Goal: Task Accomplishment & Management: Manage account settings

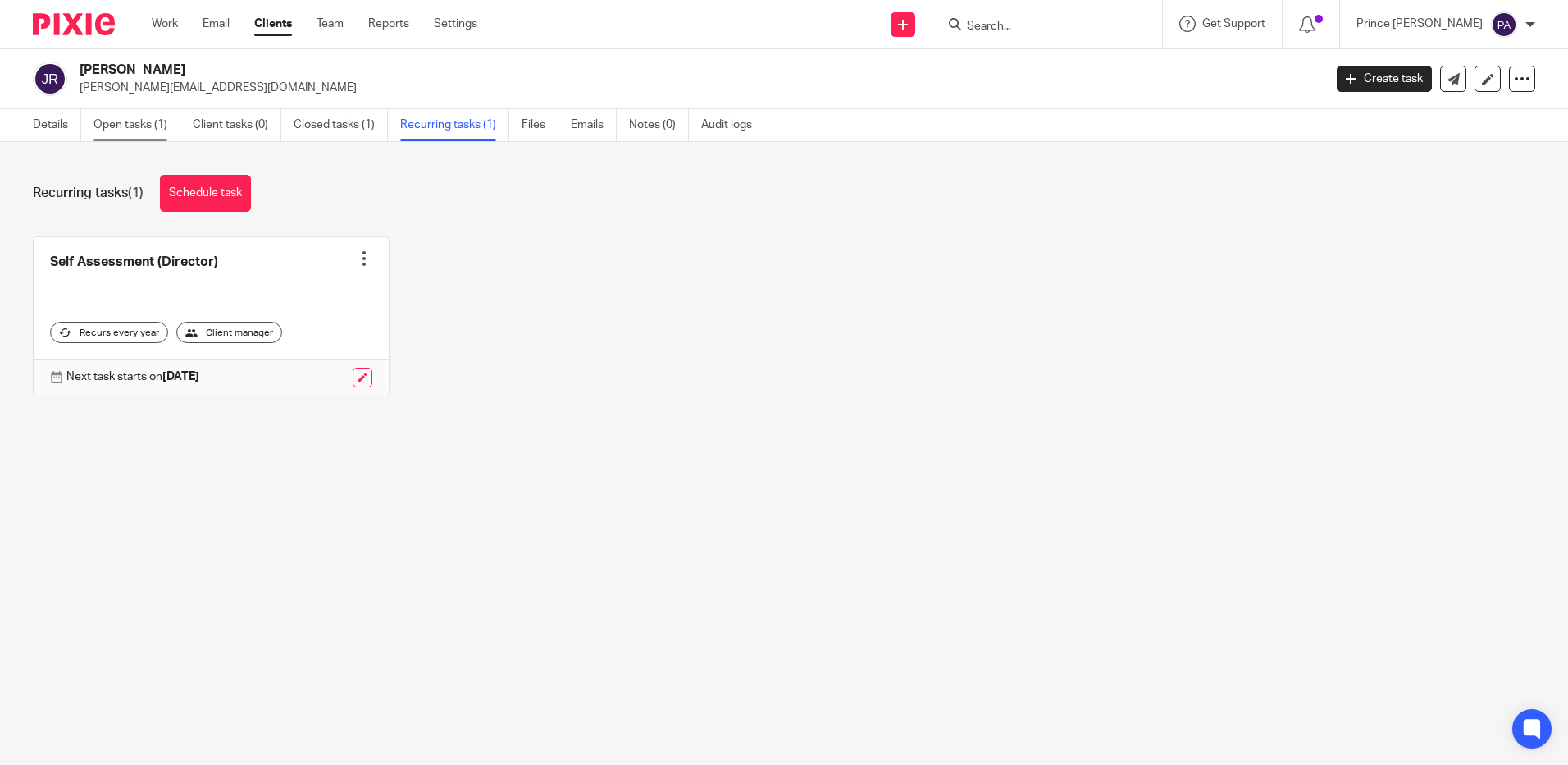
click at [121, 126] on link "Open tasks (1)" at bounding box center [137, 125] width 87 height 32
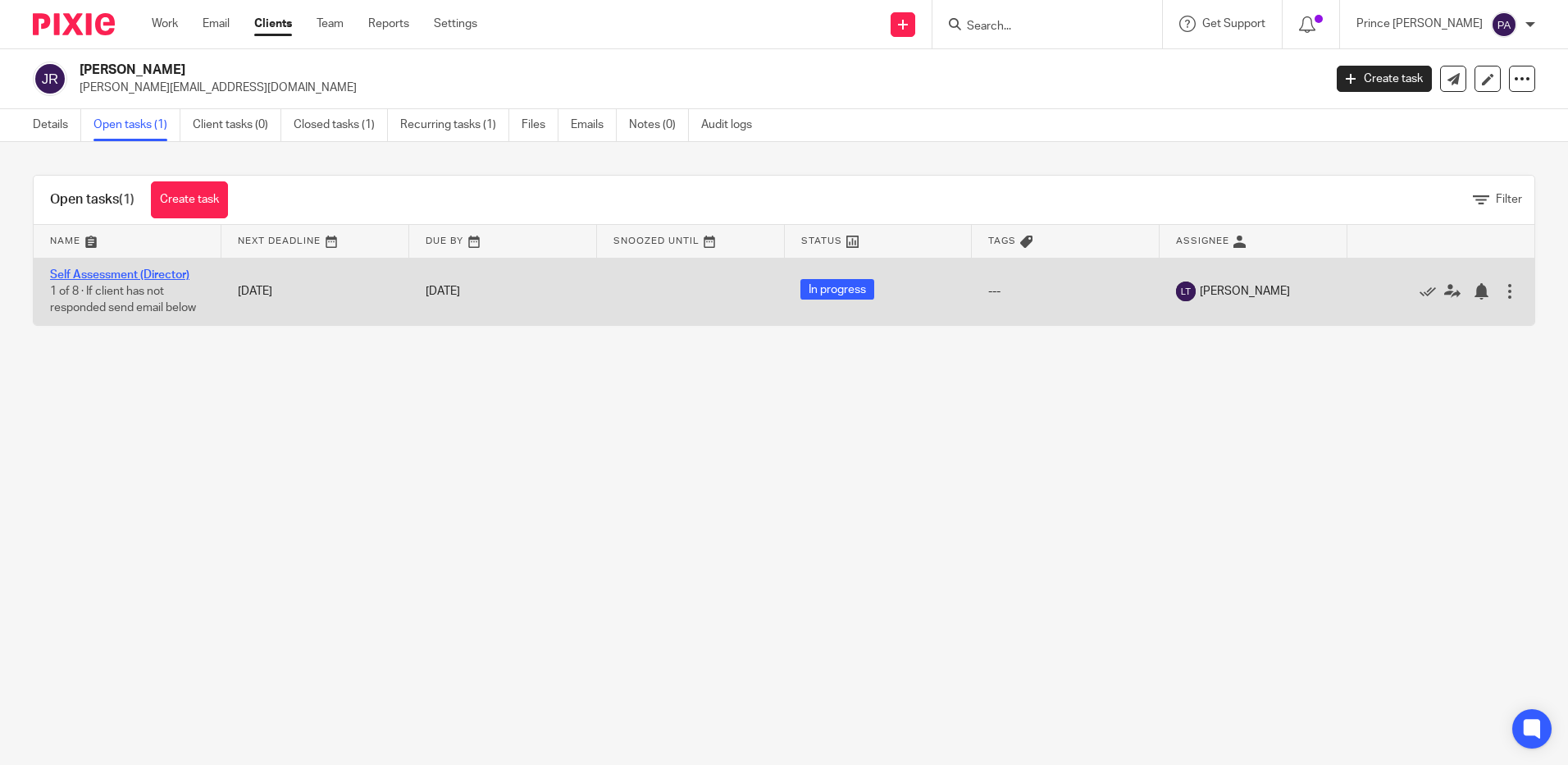
click at [111, 273] on link "Self Assessment (Director)" at bounding box center [119, 275] width 139 height 12
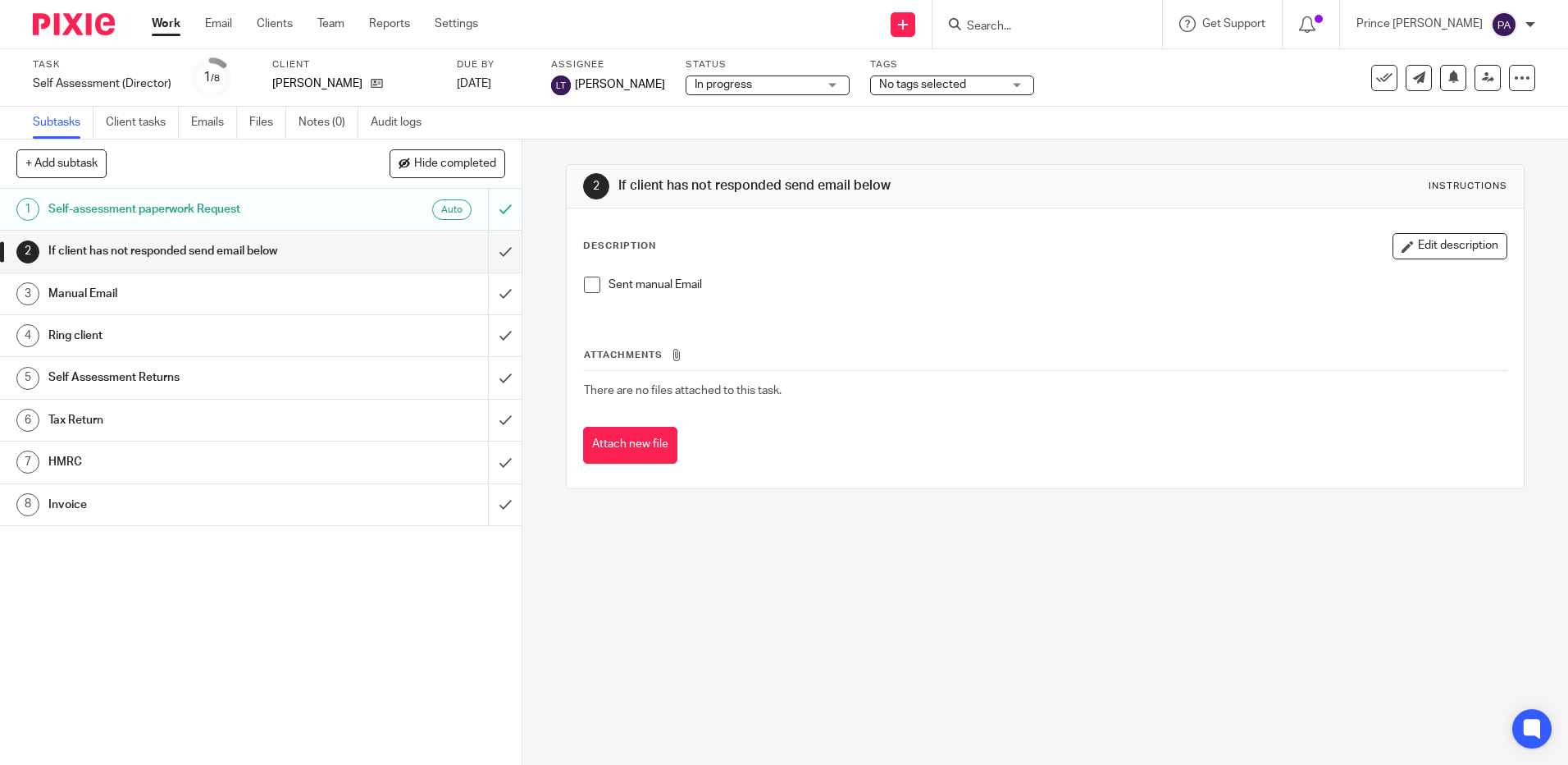
drag, startPoint x: 144, startPoint y: 121, endPoint x: 243, endPoint y: 587, distance: 476.4
click at [244, 595] on div "1 Self-assessment paperwork Request Auto 2 If client has not responded send ema…" at bounding box center [261, 477] width 522 height 576
click at [141, 120] on link "Client tasks" at bounding box center [142, 123] width 73 height 32
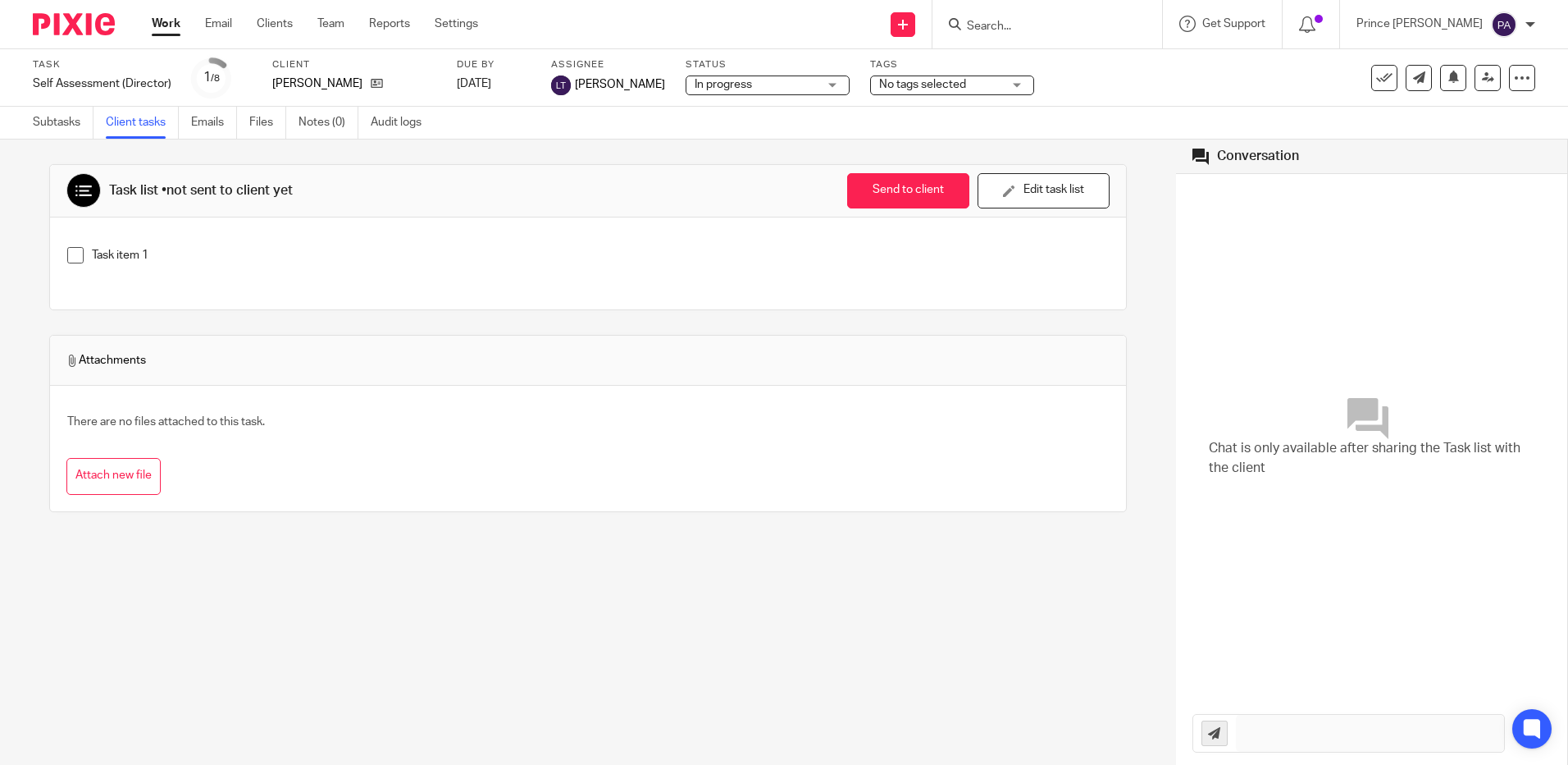
click at [972, 83] on div "No tags selected" at bounding box center [952, 85] width 164 height 20
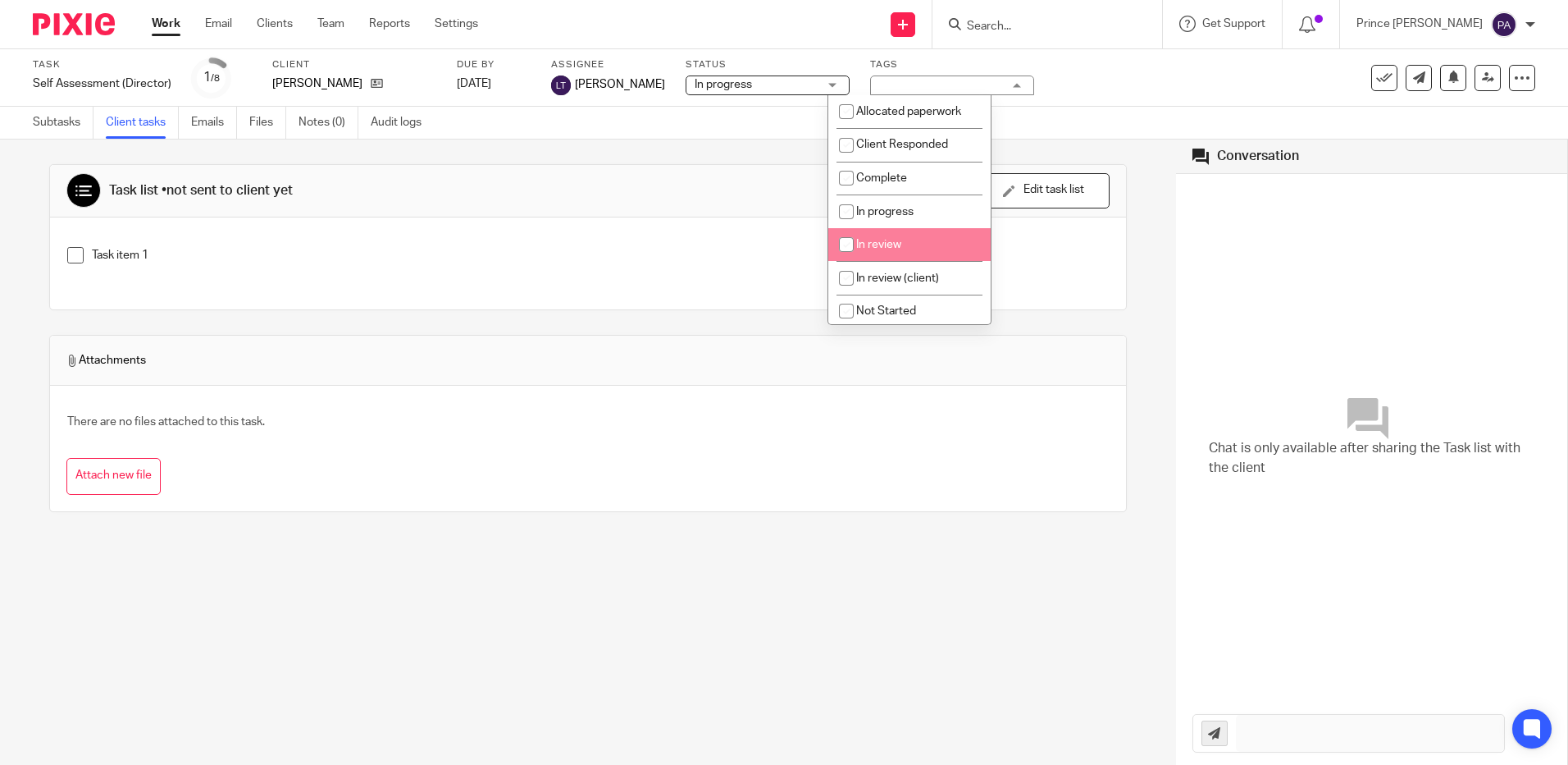
scroll to position [204, 0]
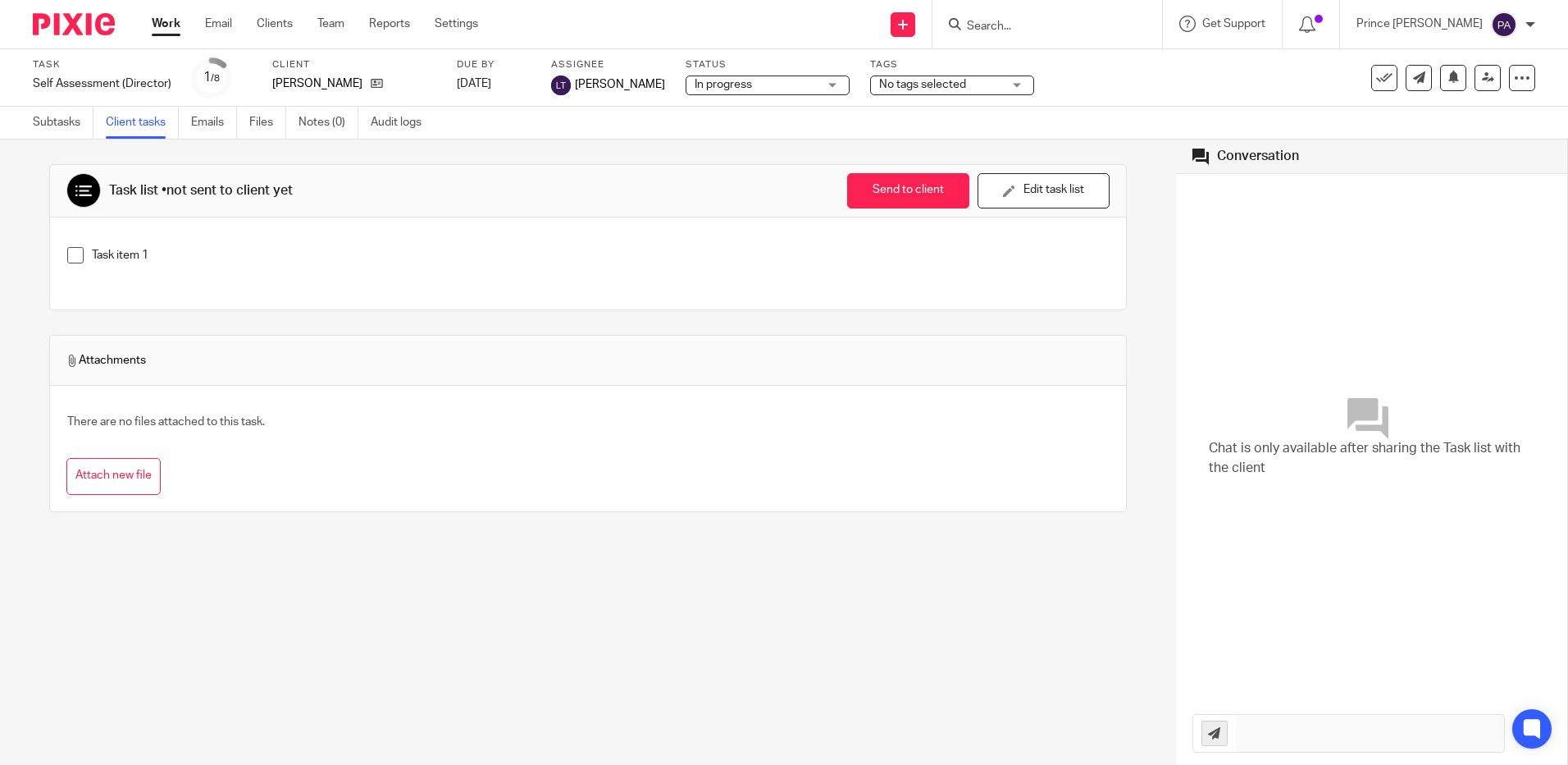
click at [1192, 243] on div "Chat is only available after sharing the Task list with the client" at bounding box center [1371, 438] width 359 height 511
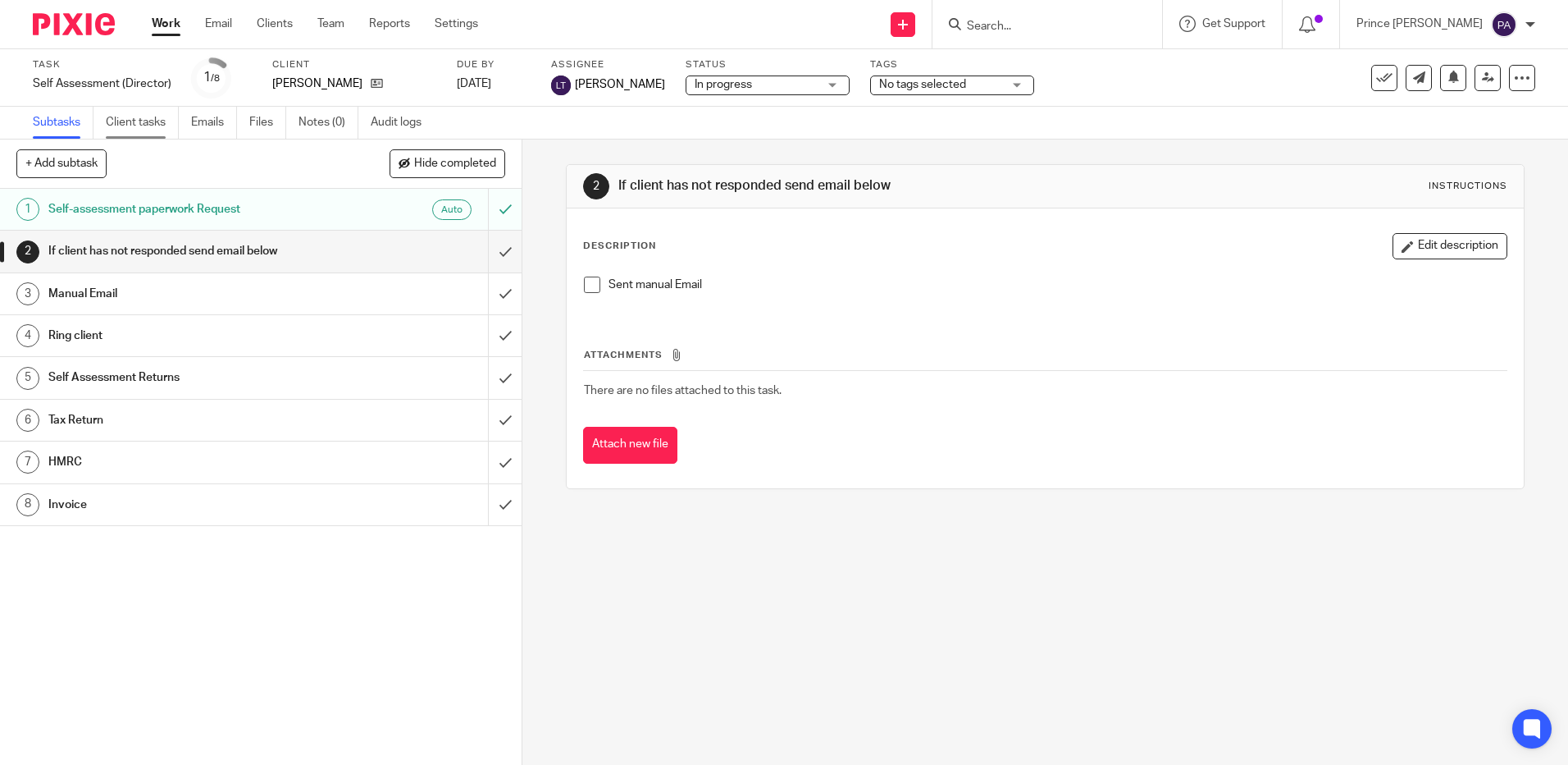
click at [123, 118] on link "Client tasks" at bounding box center [142, 123] width 73 height 32
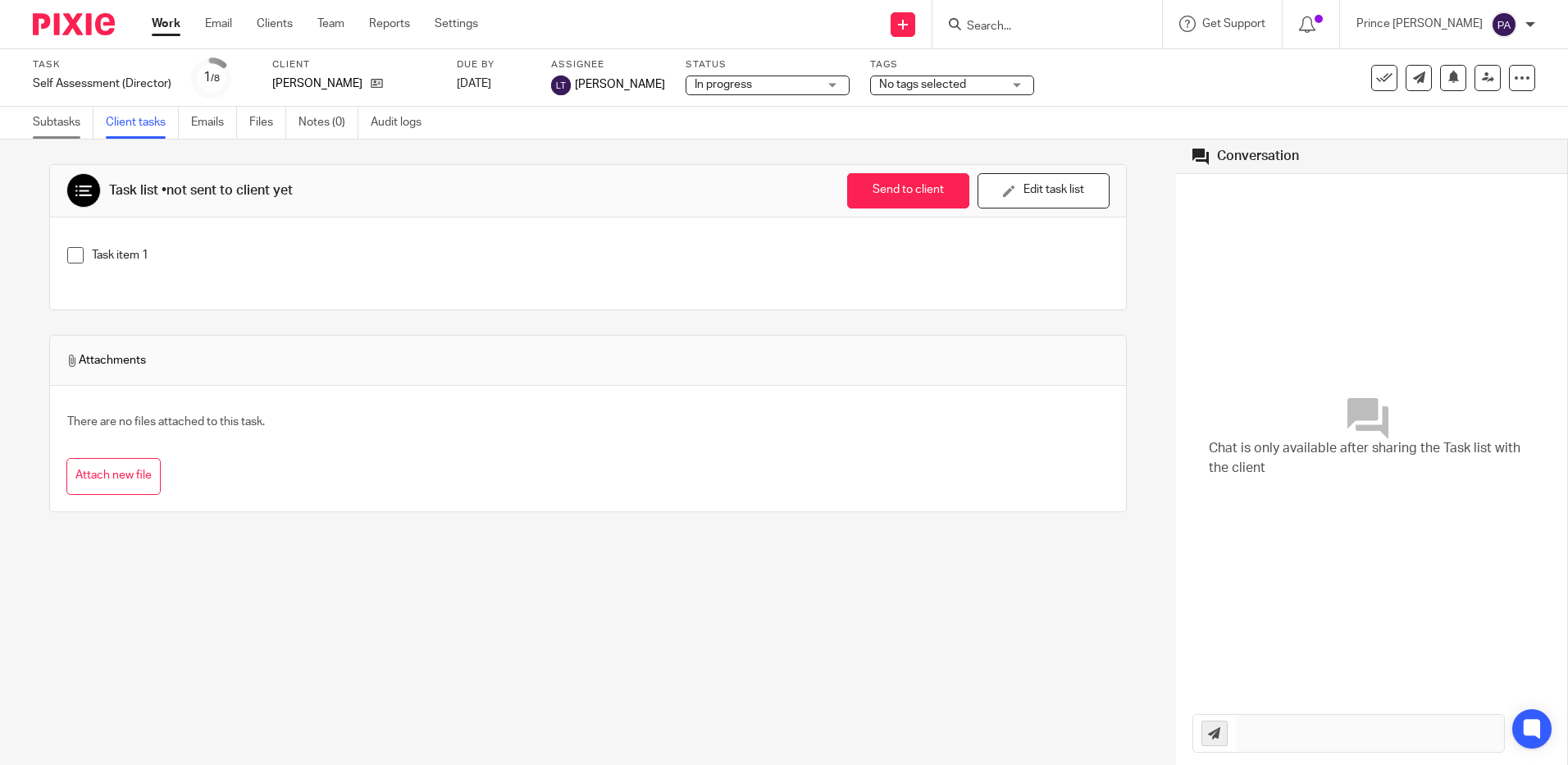
click at [62, 123] on link "Subtasks" at bounding box center [63, 123] width 60 height 32
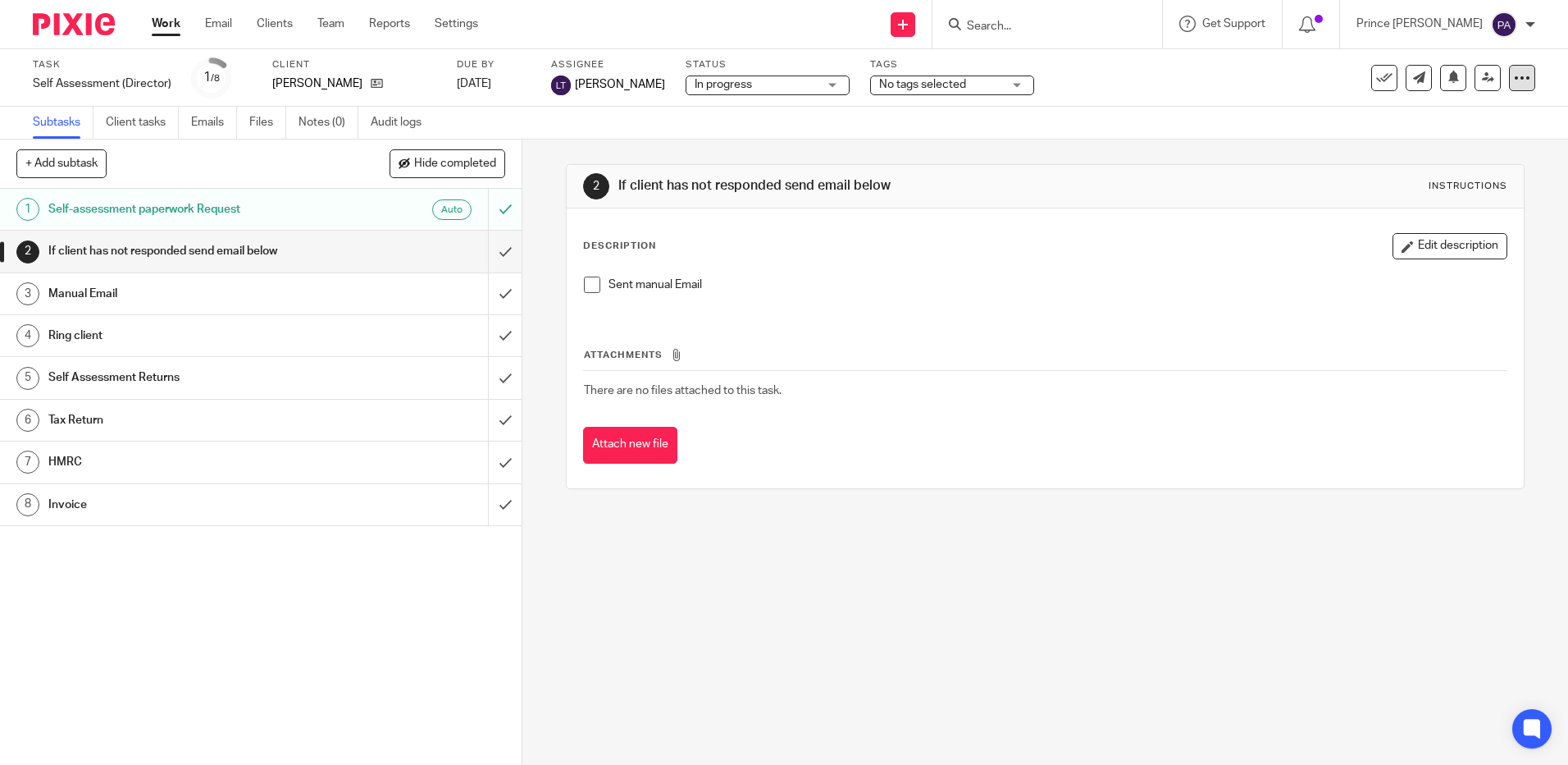
click at [1513, 75] on icon at bounding box center [1522, 78] width 17 height 17
click at [1146, 123] on div "Subtasks Client tasks Emails Files Notes (0) Audit logs" at bounding box center [784, 123] width 1568 height 33
click at [459, 21] on link "Settings" at bounding box center [456, 24] width 43 height 17
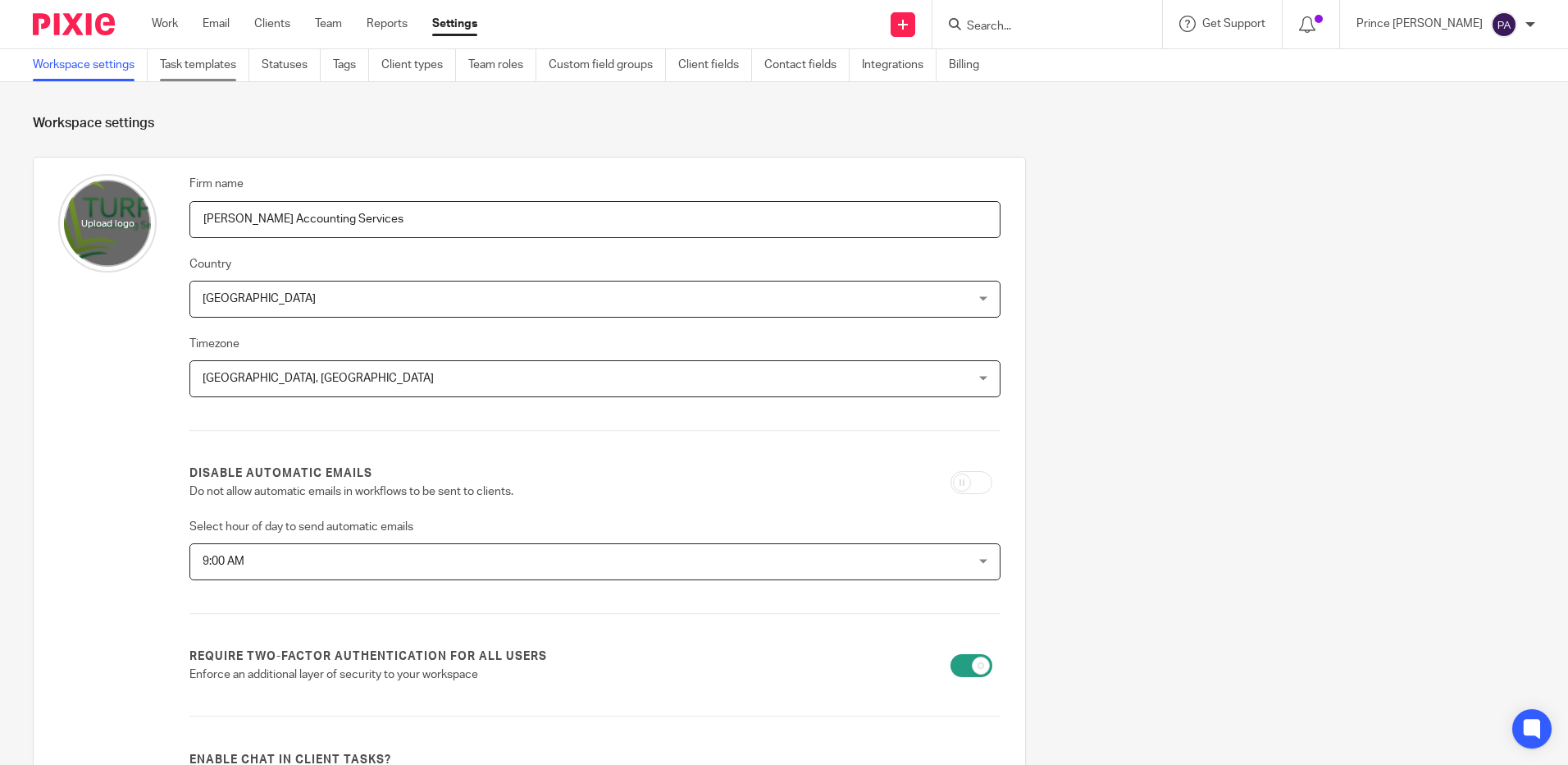
click at [213, 63] on link "Task templates" at bounding box center [205, 65] width 89 height 32
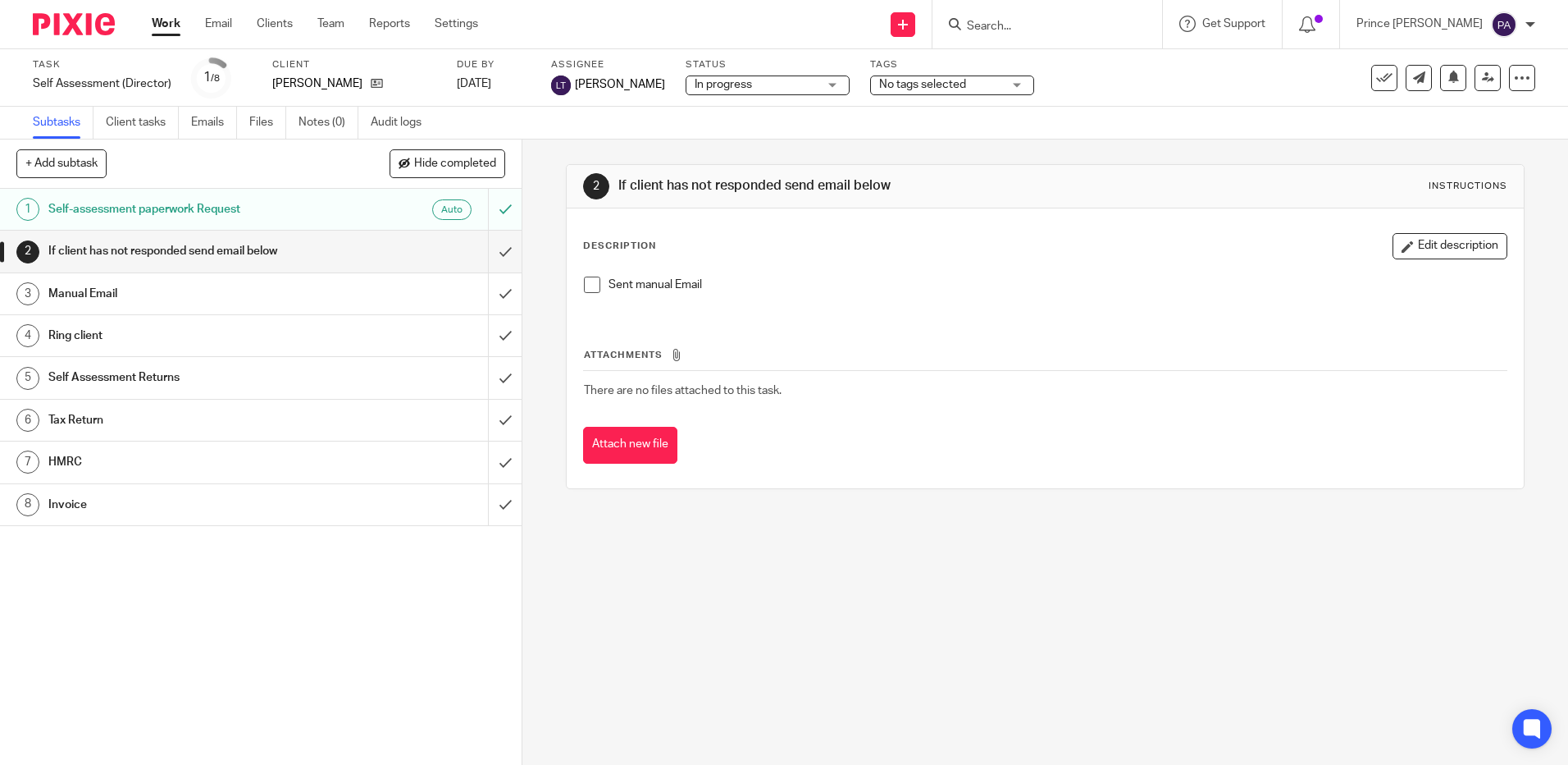
click at [1153, 551] on div "2 If client has not responded send email below Instructions Description Edit de…" at bounding box center [1045, 452] width 1045 height 625
click at [914, 533] on div "2 If client has not responded send email below Instructions Description Edit de…" at bounding box center [1045, 452] width 1045 height 625
